Goal: Transaction & Acquisition: Purchase product/service

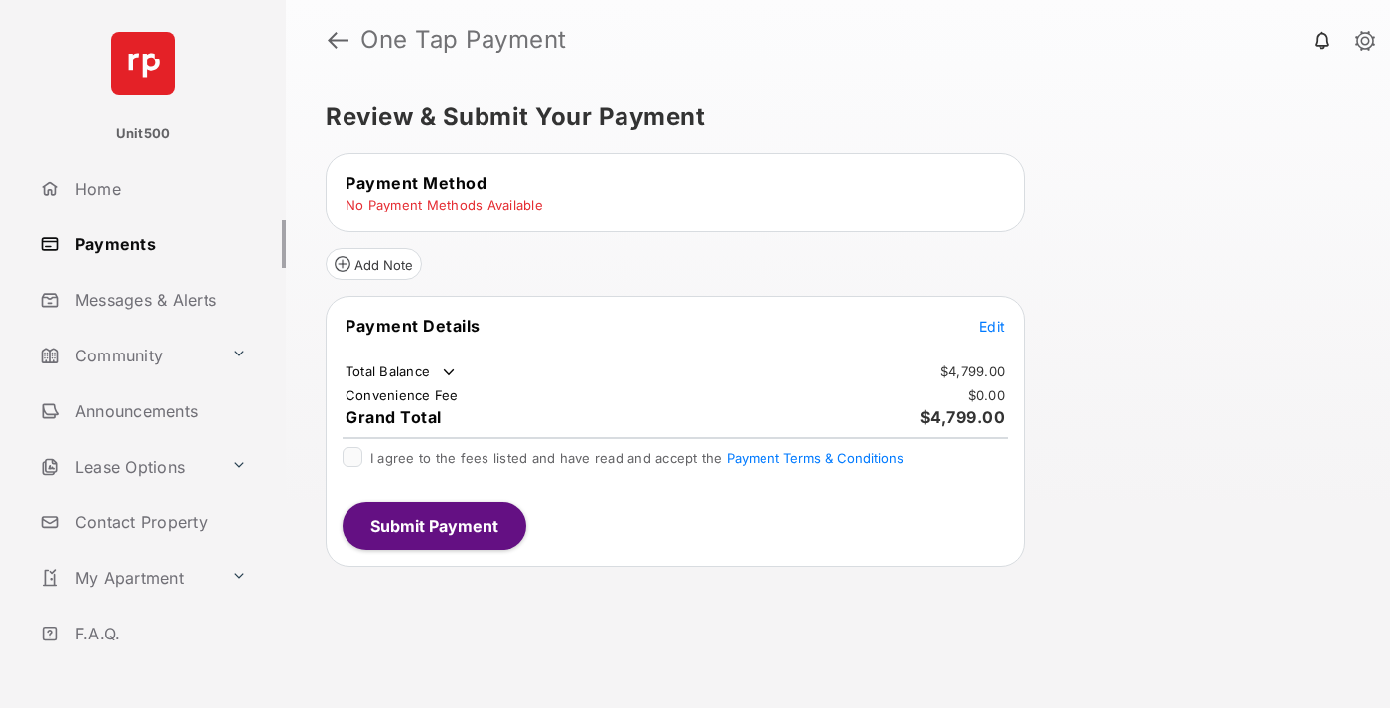
click at [992, 326] on span "Edit" at bounding box center [992, 326] width 26 height 17
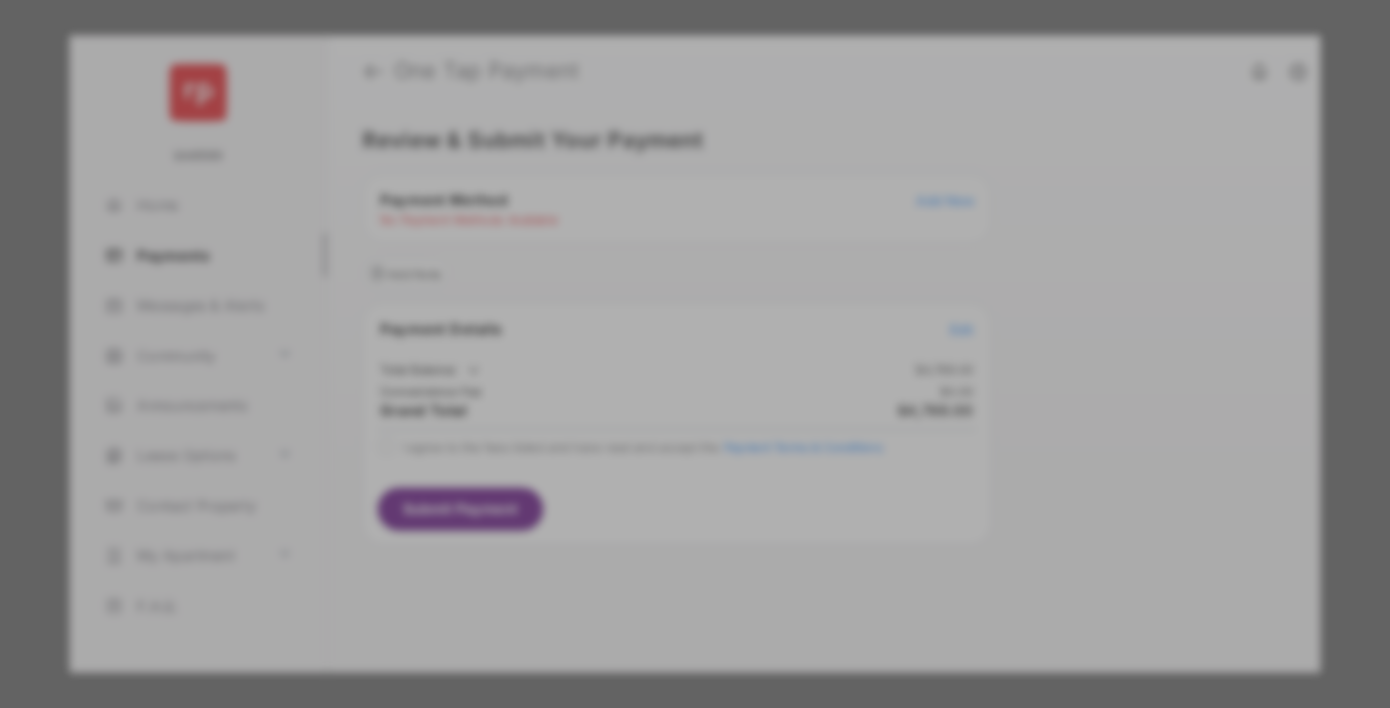
click at [658, 354] on div "Other Amount" at bounding box center [658, 368] width 322 height 34
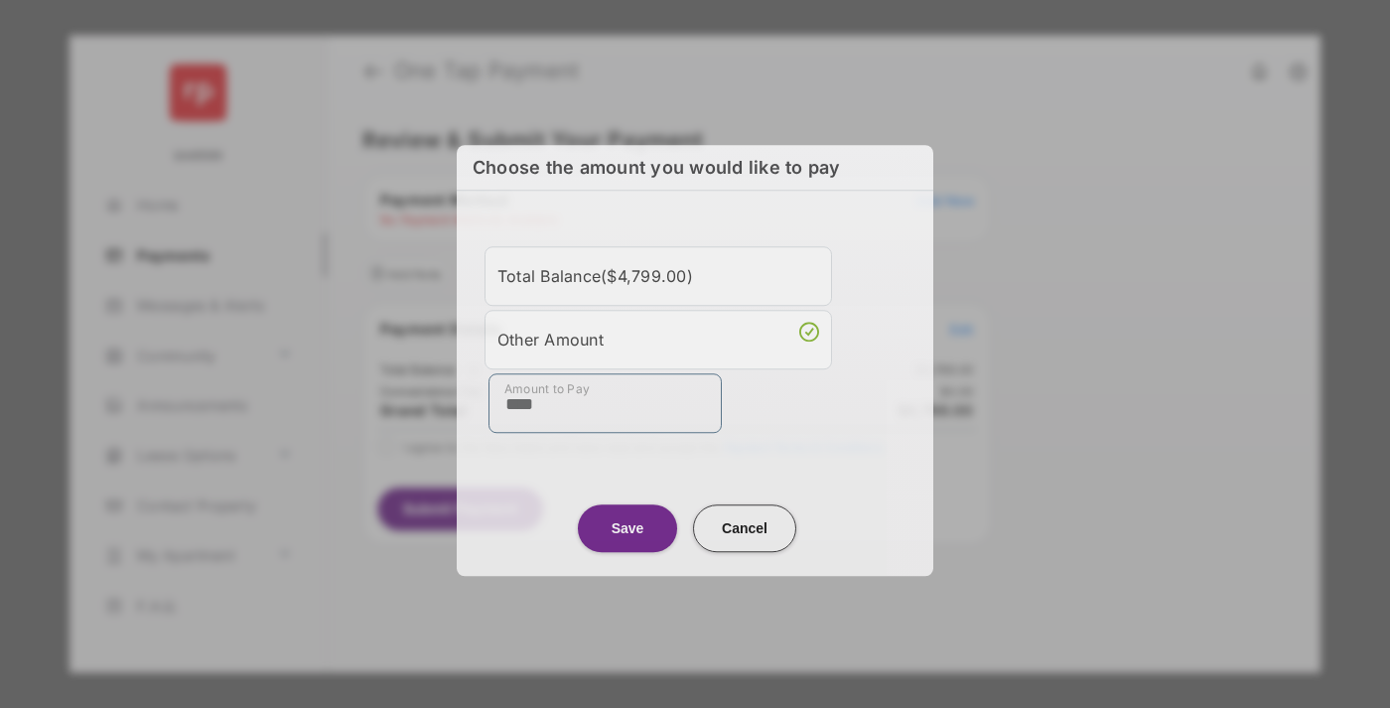
type input "****"
click at [628, 527] on button "Save" at bounding box center [627, 528] width 99 height 48
